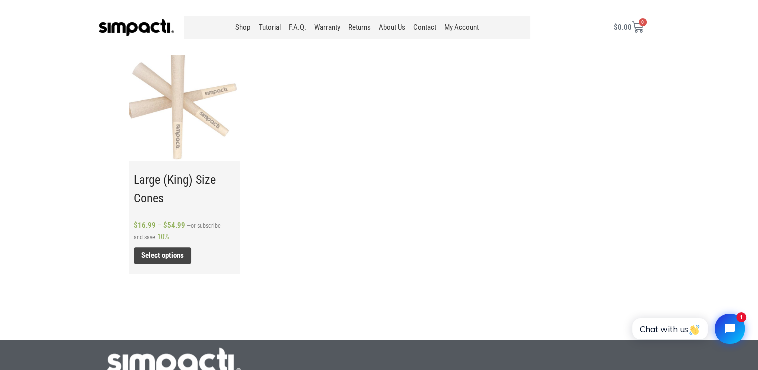
scroll to position [818, 0]
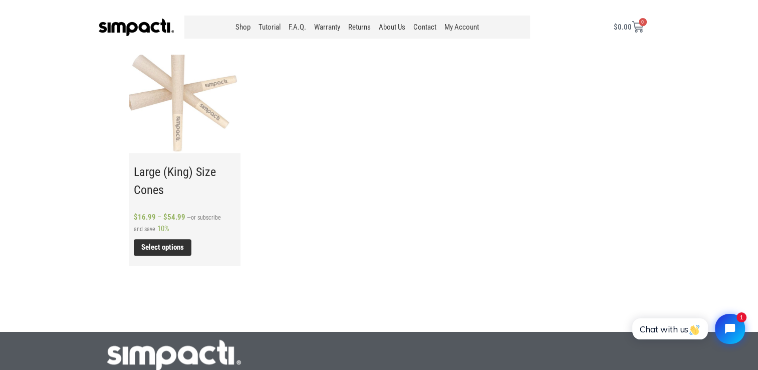
click at [175, 248] on link "Select options" at bounding box center [163, 247] width 58 height 17
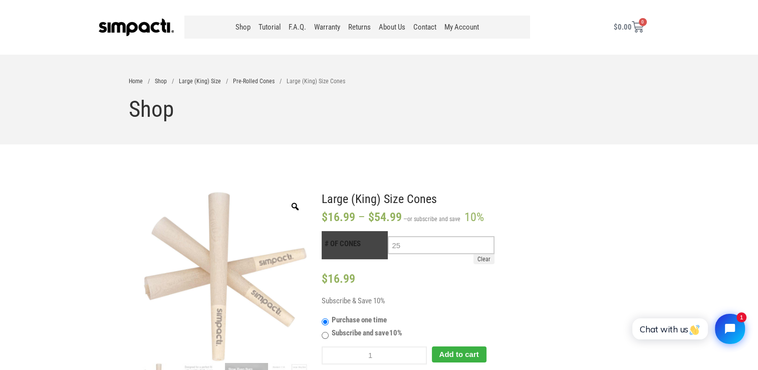
click at [491, 246] on select "Choose an option 25 50 100 200" at bounding box center [441, 245] width 106 height 18
select select "200"
click at [389, 236] on select "Choose an option 25 50 100 200" at bounding box center [441, 245] width 106 height 18
